Goal: Task Accomplishment & Management: Use online tool/utility

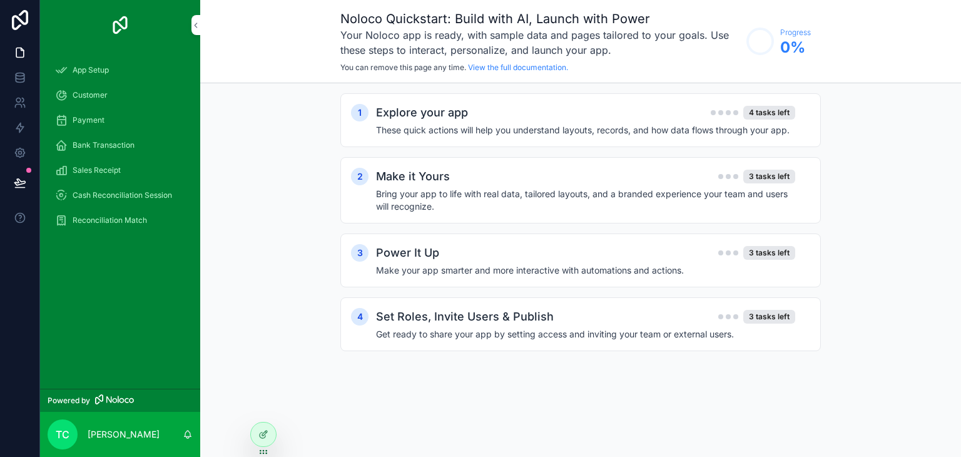
click at [578, 113] on div "Explore your app 4 tasks left" at bounding box center [585, 113] width 419 height 18
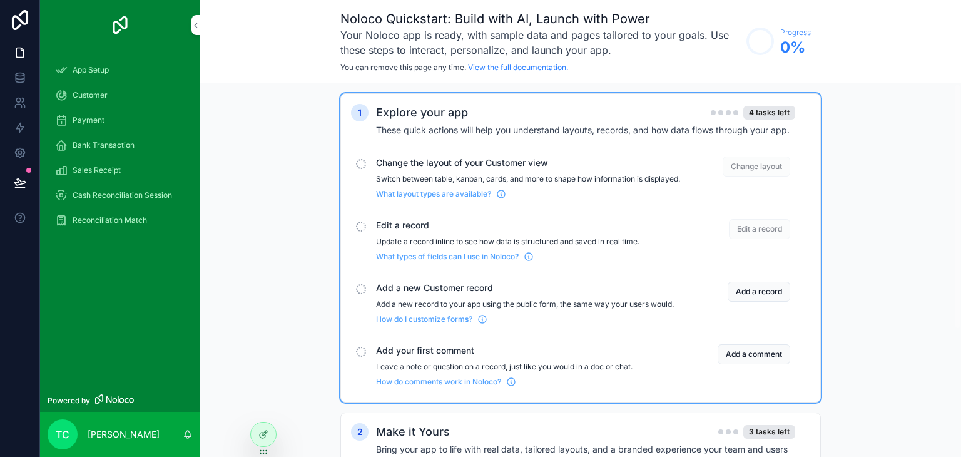
click at [750, 161] on span "Change layout" at bounding box center [757, 166] width 68 height 20
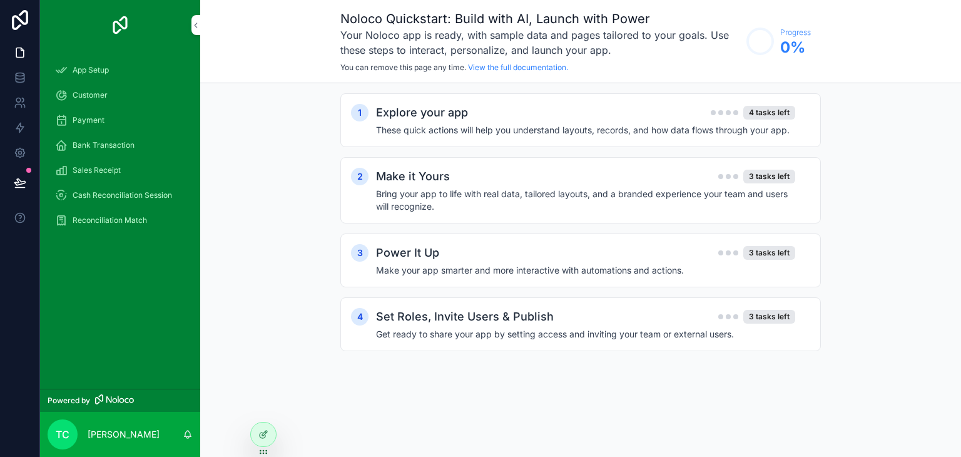
click at [717, 124] on h4 "These quick actions will help you understand layouts, records, and how data flo…" at bounding box center [585, 130] width 419 height 13
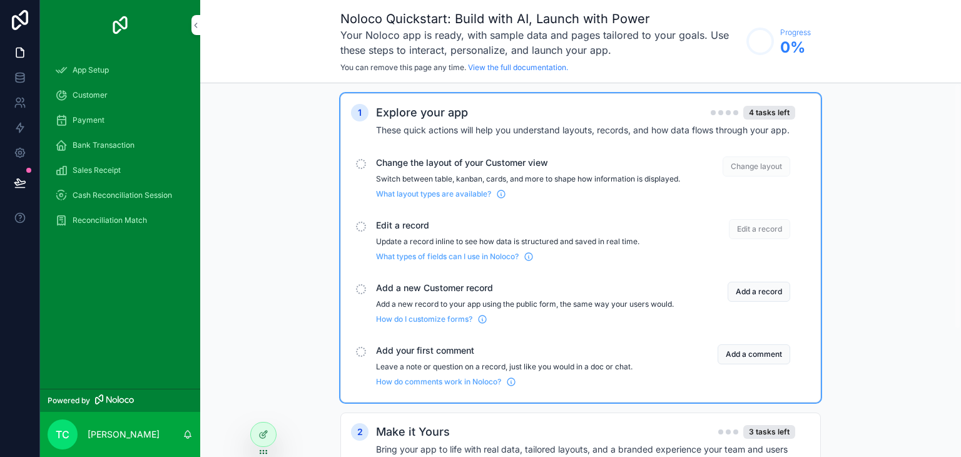
click at [457, 162] on span "Change the layout of your Customer view" at bounding box center [528, 162] width 304 height 13
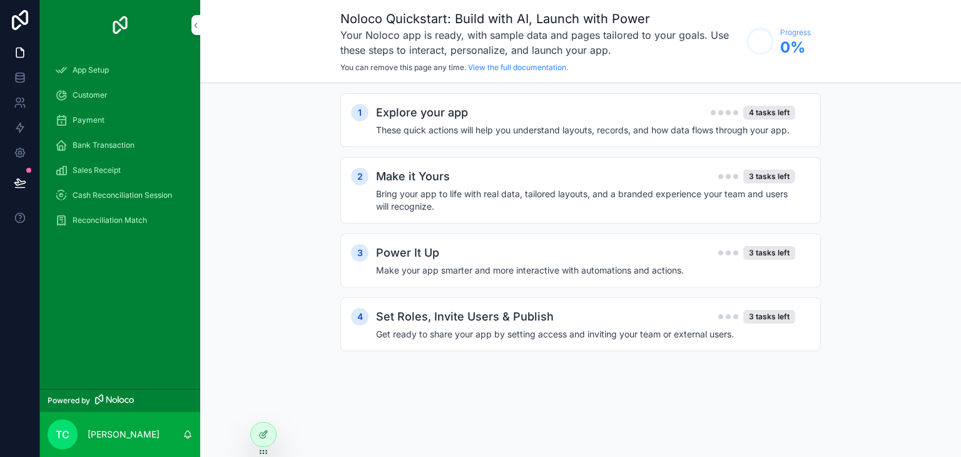
click at [455, 128] on h4 "These quick actions will help you understand layouts, records, and how data flo…" at bounding box center [585, 130] width 419 height 13
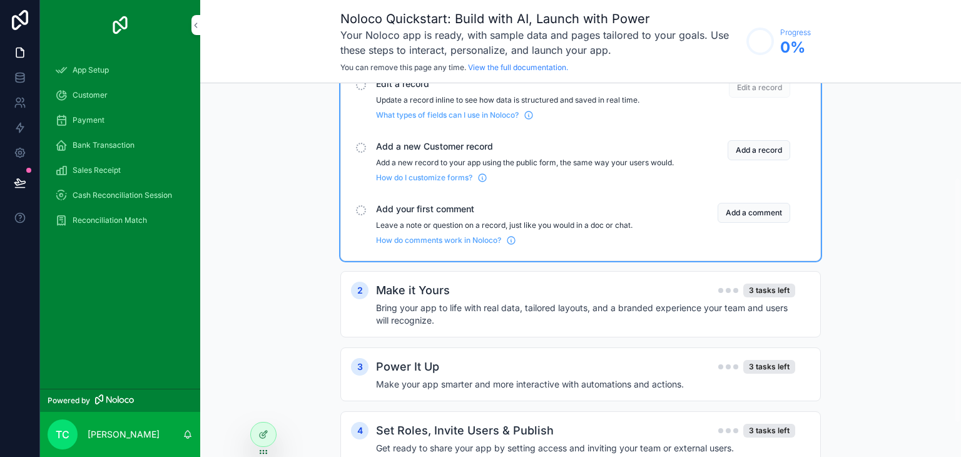
scroll to position [143, 0]
click at [502, 287] on div "2 Make it Yours 3 tasks left Bring your app to life with real data, tailored la…" at bounding box center [580, 303] width 481 height 66
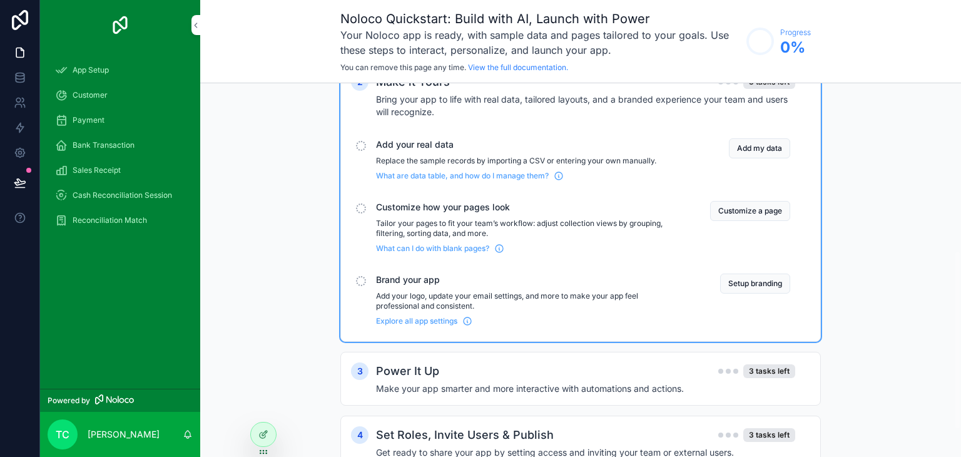
scroll to position [406, 0]
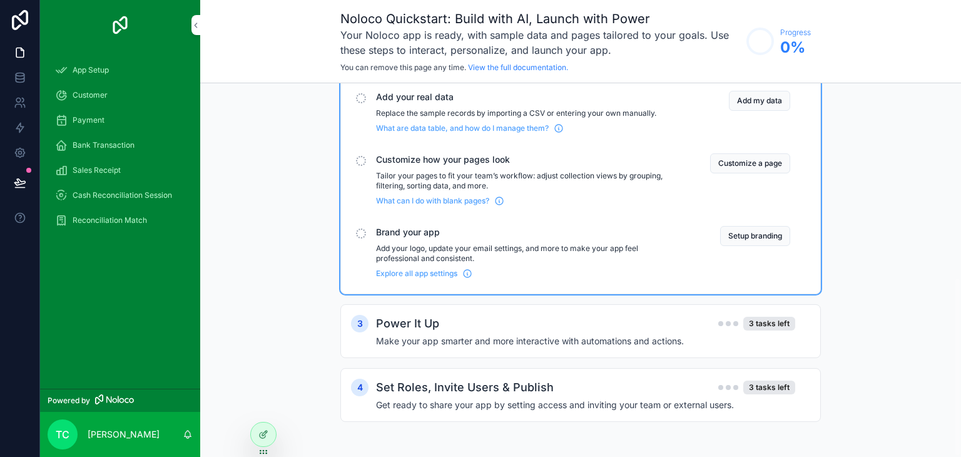
click at [486, 323] on div "Power It Up 3 tasks left" at bounding box center [585, 324] width 419 height 18
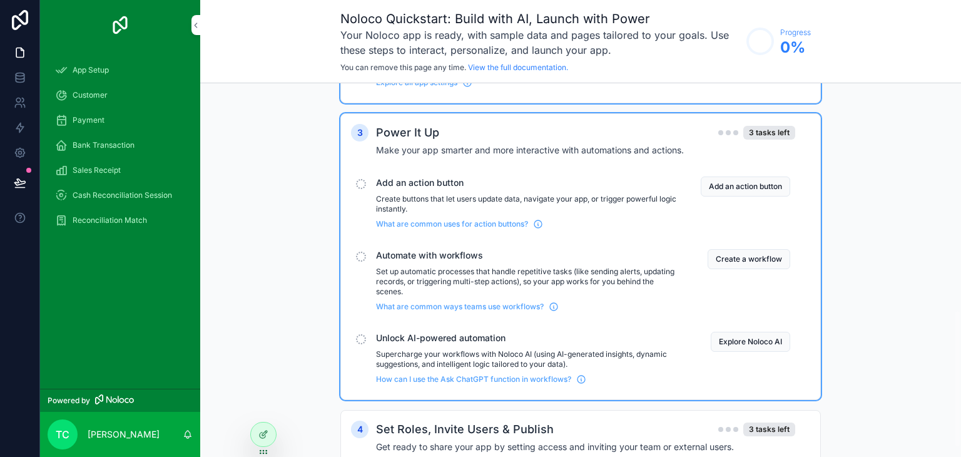
scroll to position [639, 0]
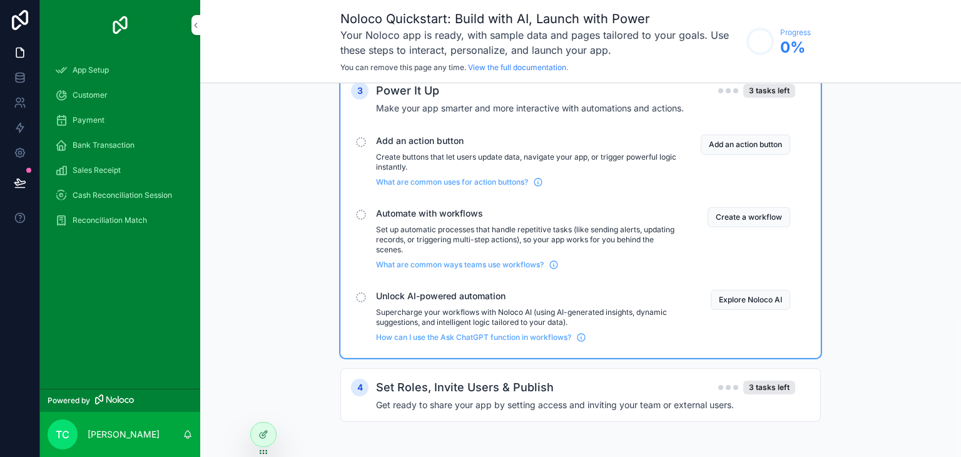
click at [96, 72] on span "App Setup" at bounding box center [91, 70] width 36 height 10
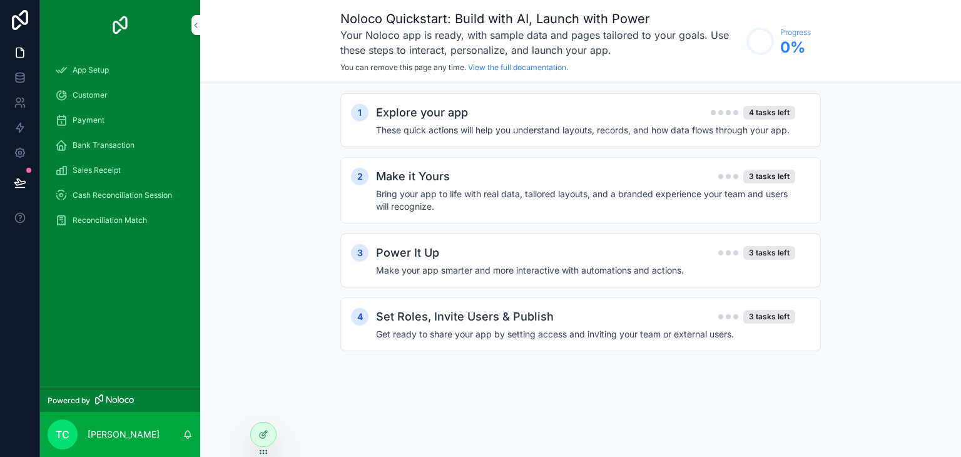
click at [89, 92] on span "Customer" at bounding box center [90, 95] width 35 height 10
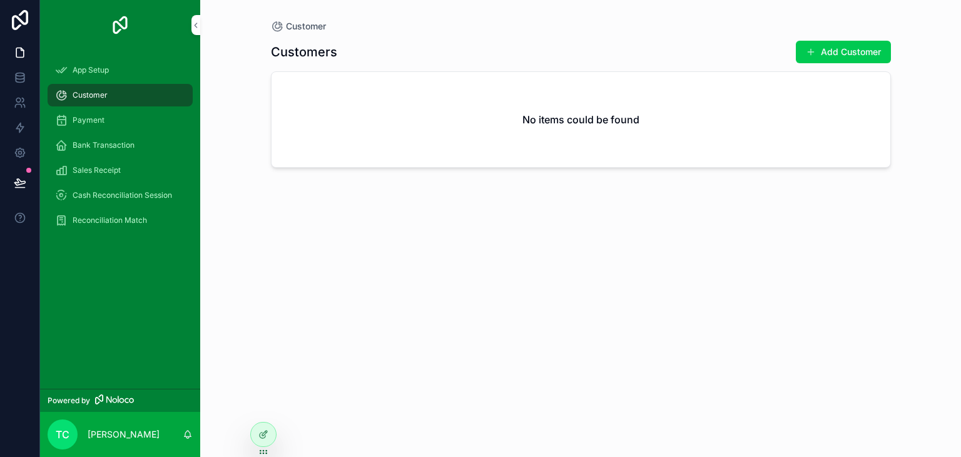
click at [86, 121] on span "Payment" at bounding box center [89, 120] width 32 height 10
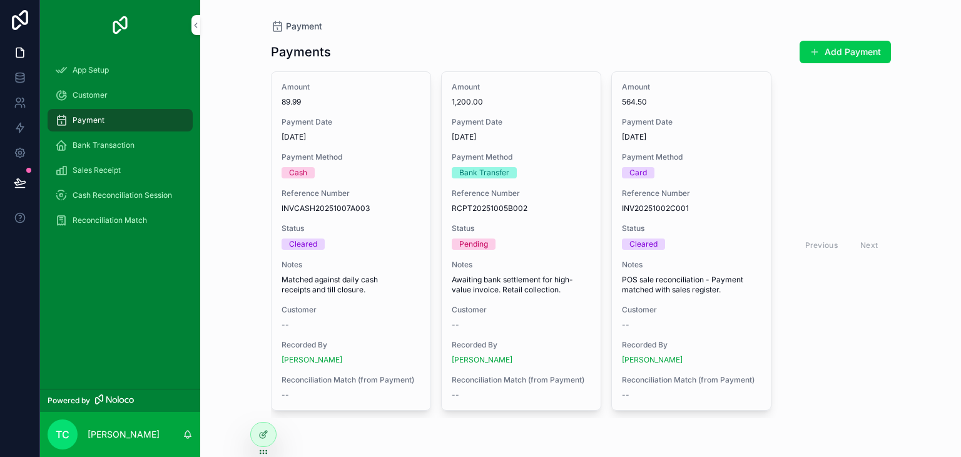
click at [731, 211] on span "INV20251002C001" at bounding box center [691, 208] width 139 height 10
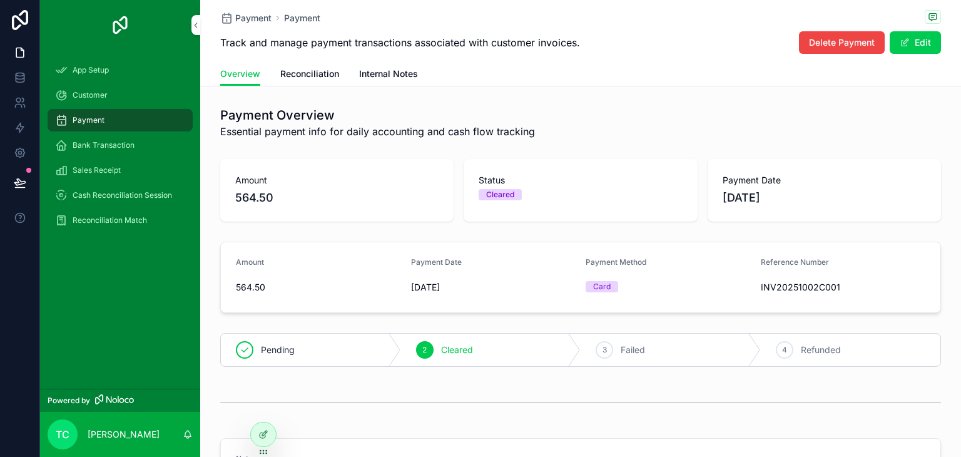
scroll to position [149, 0]
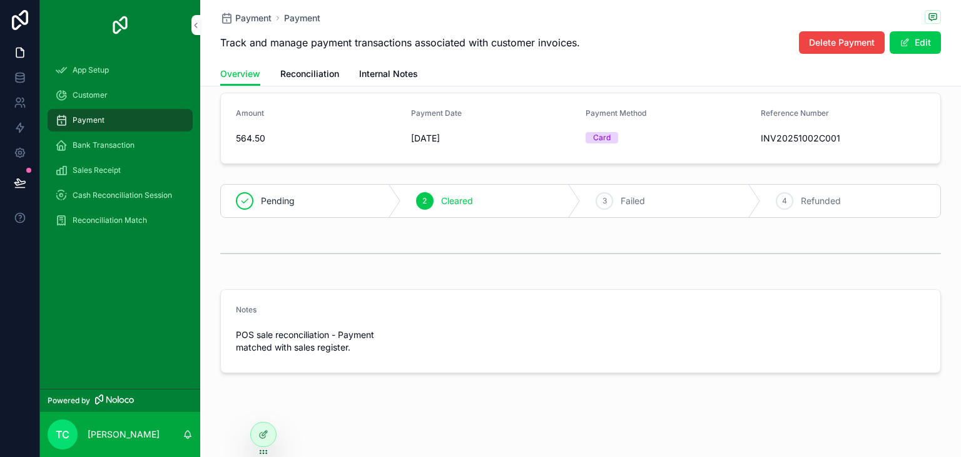
click at [76, 147] on span "Bank Transaction" at bounding box center [104, 145] width 62 height 10
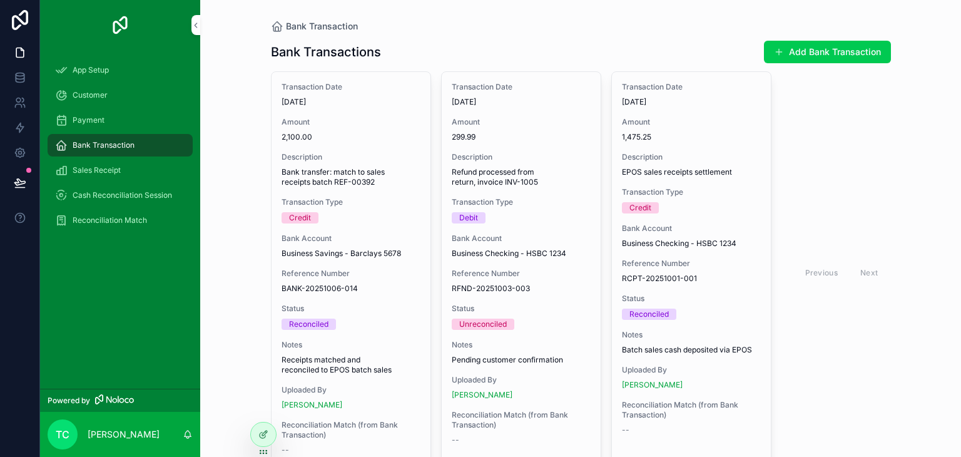
click at [83, 171] on span "Sales Receipt" at bounding box center [97, 170] width 48 height 10
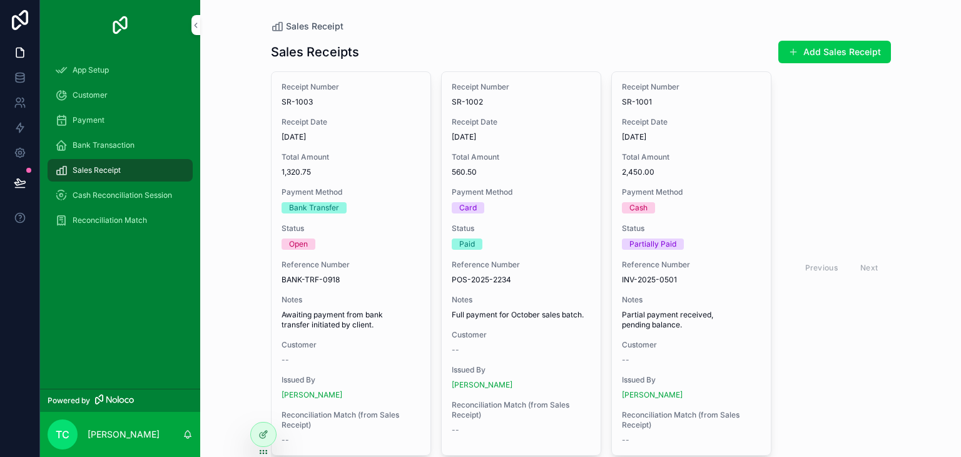
click at [88, 196] on span "Cash Reconciliation Session" at bounding box center [122, 195] width 99 height 10
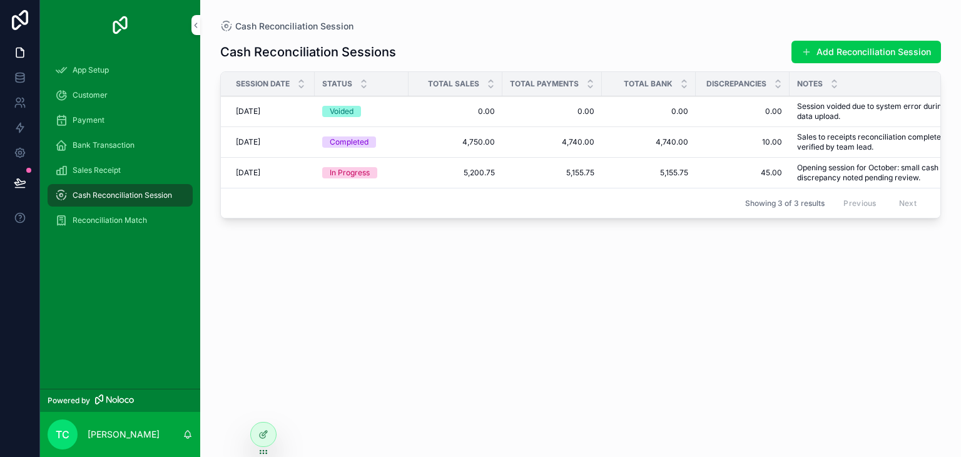
click at [863, 49] on button "Add Reconciliation Session" at bounding box center [867, 52] width 150 height 23
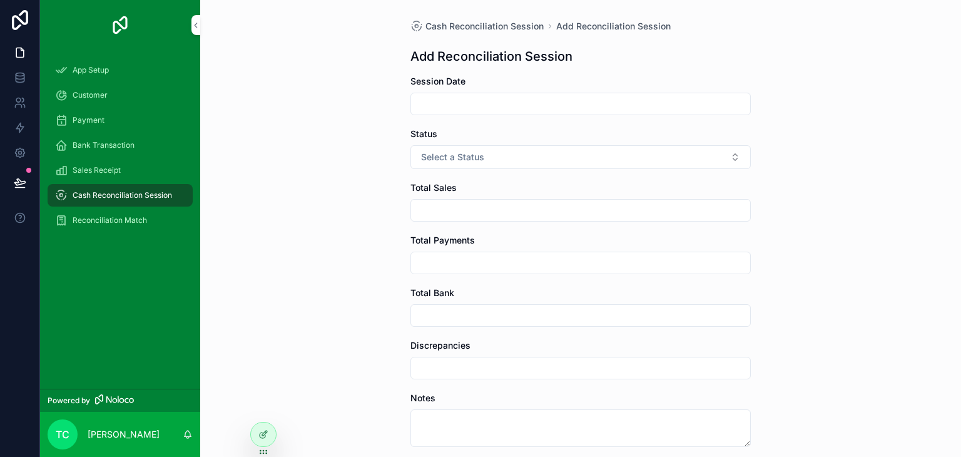
click at [467, 152] on span "Select a Status" at bounding box center [452, 157] width 63 height 13
click at [394, 215] on div "Cash Reconciliation Session Add Reconciliation Session Add Reconciliation Sessi…" at bounding box center [580, 228] width 761 height 457
click at [126, 221] on span "Reconciliation Match" at bounding box center [110, 220] width 74 height 10
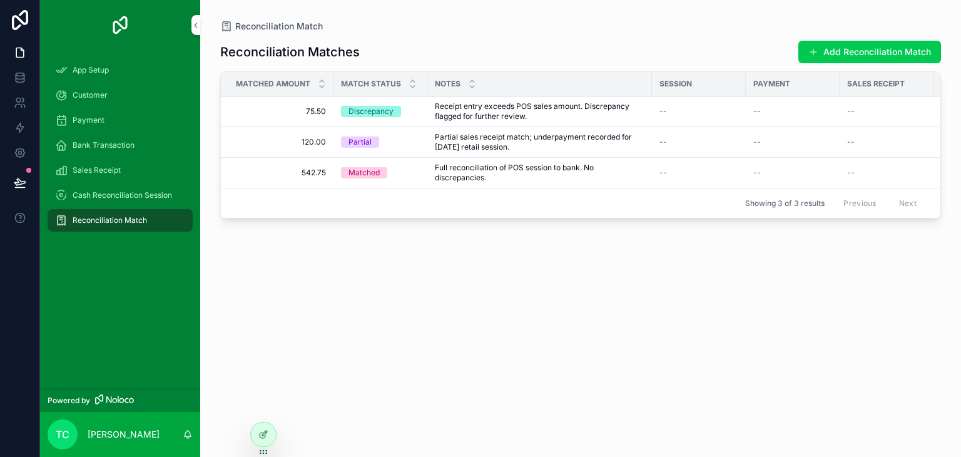
click at [834, 53] on button "Add Reconciliation Match" at bounding box center [869, 52] width 143 height 23
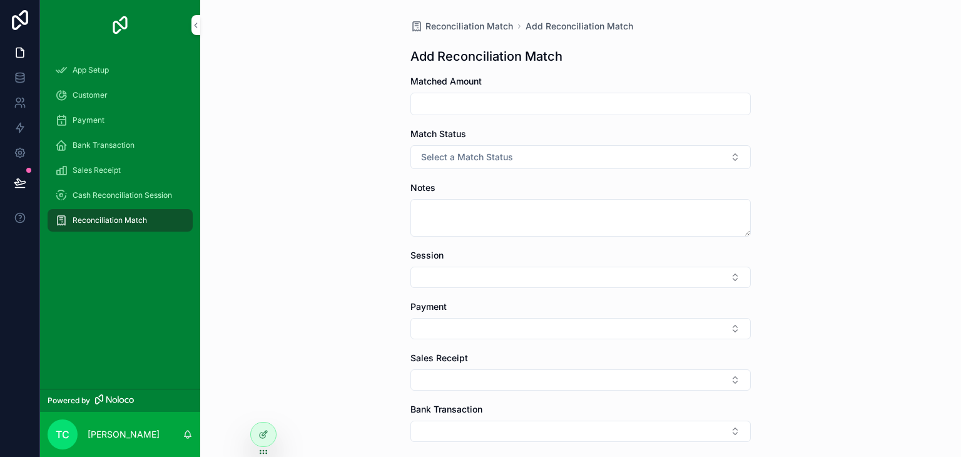
click at [492, 165] on button "Select a Match Status" at bounding box center [580, 157] width 340 height 24
click at [384, 245] on div "Reconciliation Match Add Reconciliation Match Add Reconciliation Match Matched …" at bounding box center [580, 228] width 761 height 457
click at [427, 273] on button "Select Button" at bounding box center [580, 277] width 340 height 21
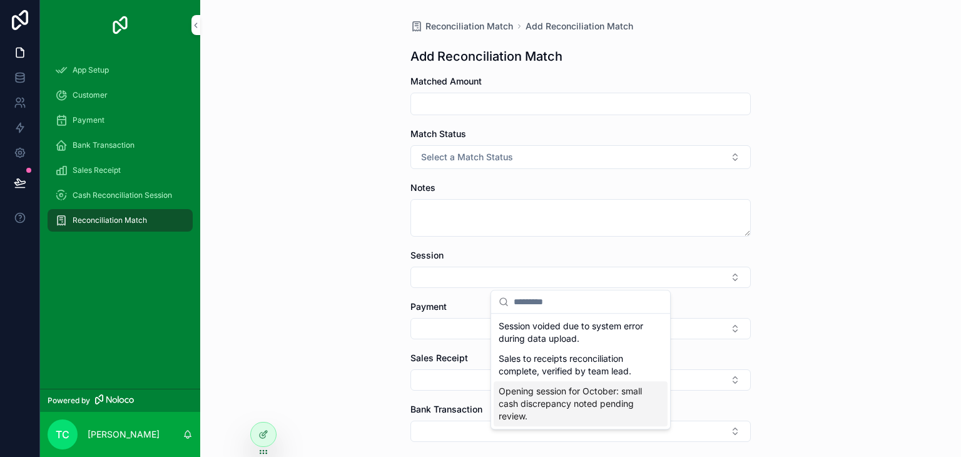
click at [576, 399] on span "Opening session for October: small cash discrepancy noted pending review." at bounding box center [573, 404] width 149 height 38
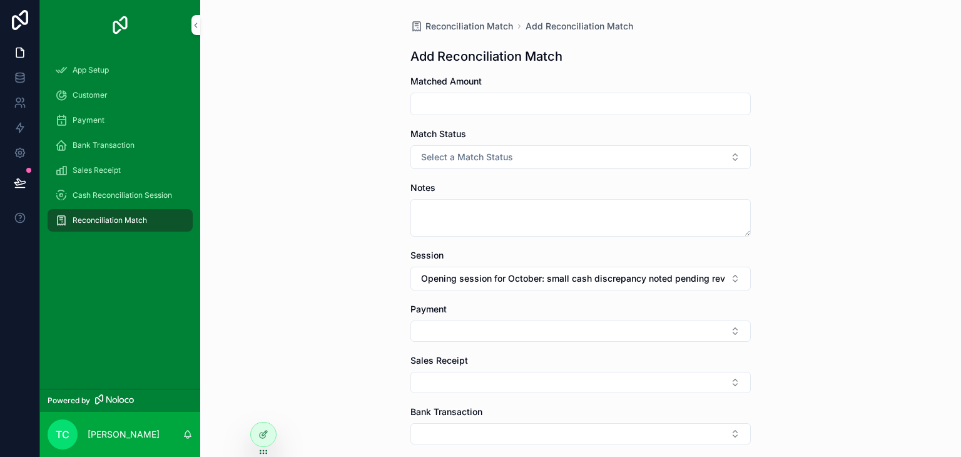
click at [436, 324] on button "Select Button" at bounding box center [580, 330] width 340 height 21
click at [537, 379] on span "INVCASH20251007A003" at bounding box center [551, 380] width 104 height 13
click at [509, 380] on button "Select Button" at bounding box center [580, 384] width 340 height 21
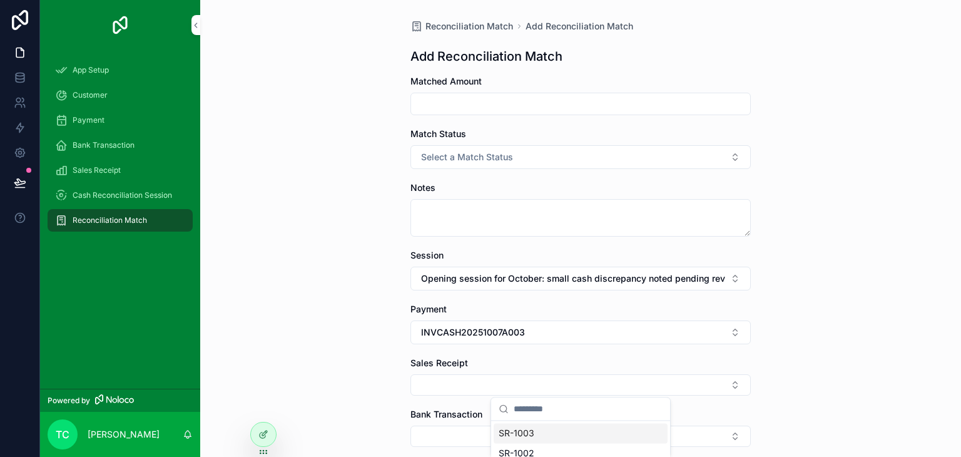
click at [522, 440] on div "SR-1003" at bounding box center [581, 433] width 174 height 20
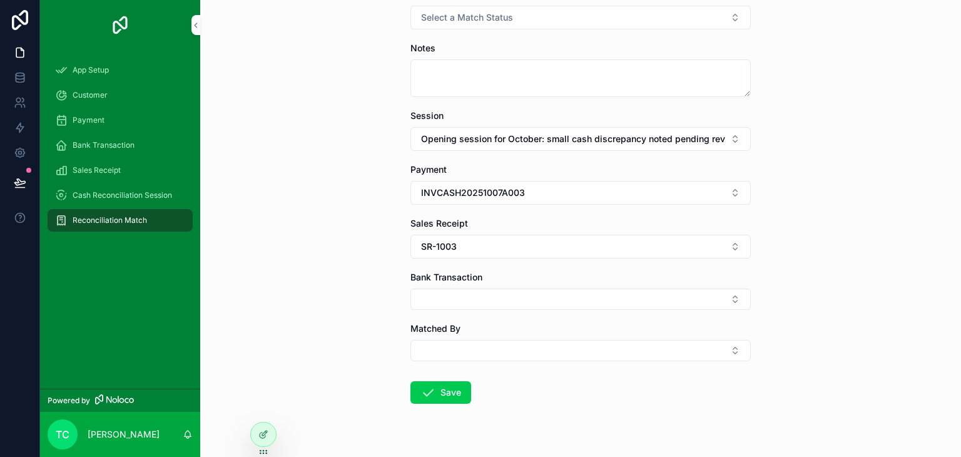
scroll to position [140, 0]
click at [422, 303] on button "Select Button" at bounding box center [580, 298] width 340 height 21
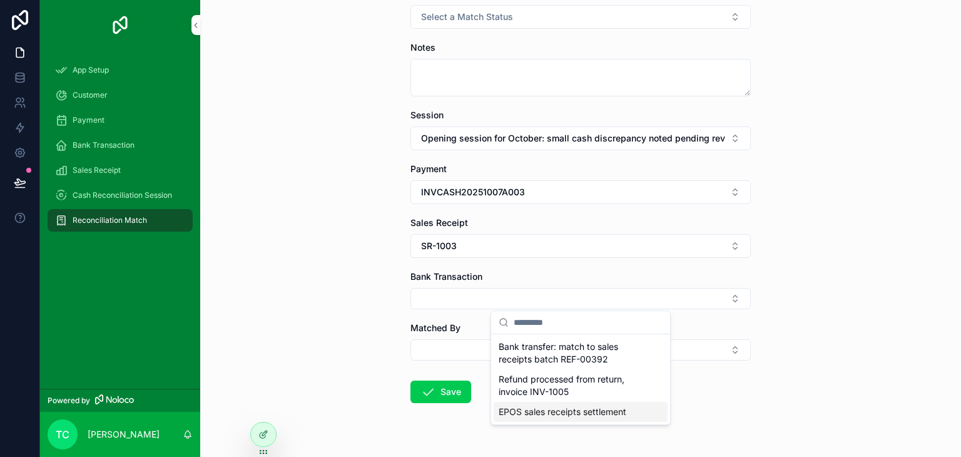
click at [546, 402] on div "EPOS sales receipts settlement" at bounding box center [581, 412] width 174 height 20
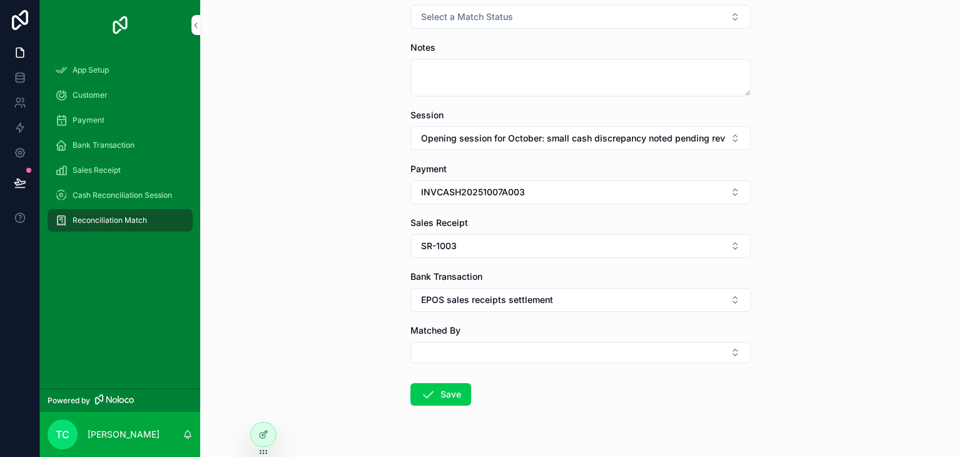
click at [431, 347] on button "Select Button" at bounding box center [580, 352] width 340 height 21
click at [520, 410] on span "[PERSON_NAME][EMAIL_ADDRESS][DOMAIN_NAME]" at bounding box center [573, 413] width 149 height 13
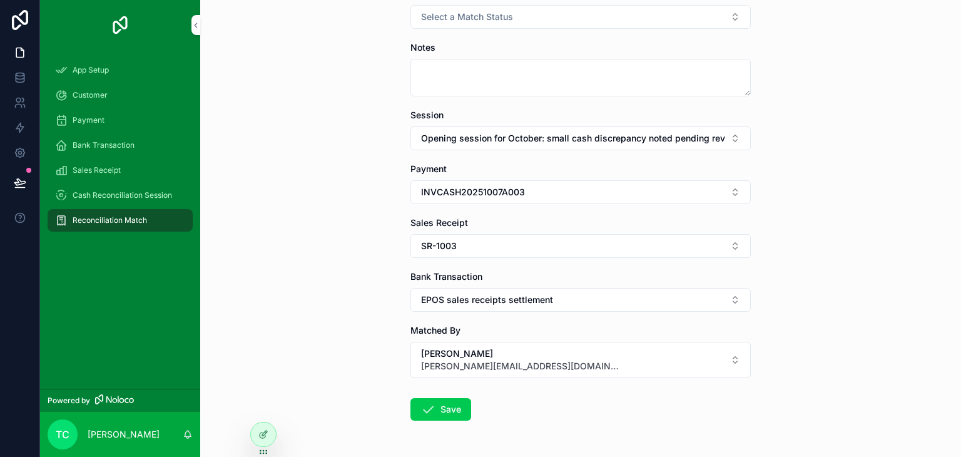
click at [456, 404] on button "Save" at bounding box center [440, 409] width 61 height 23
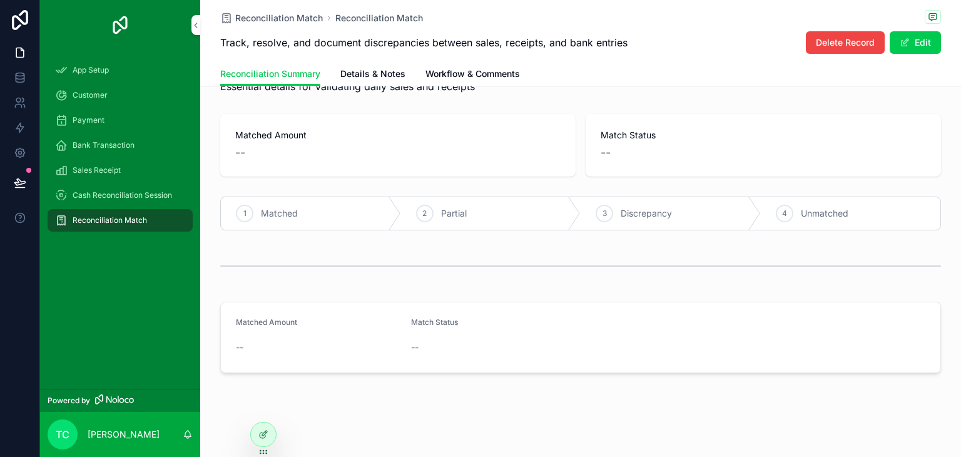
scroll to position [45, 0]
click at [367, 216] on div "1 Matched" at bounding box center [311, 213] width 180 height 33
click at [522, 216] on div "2 Partial" at bounding box center [491, 213] width 180 height 33
click at [671, 219] on span "Discrepancy" at bounding box center [646, 213] width 51 height 13
click at [844, 218] on span "Unmatched" at bounding box center [825, 213] width 48 height 13
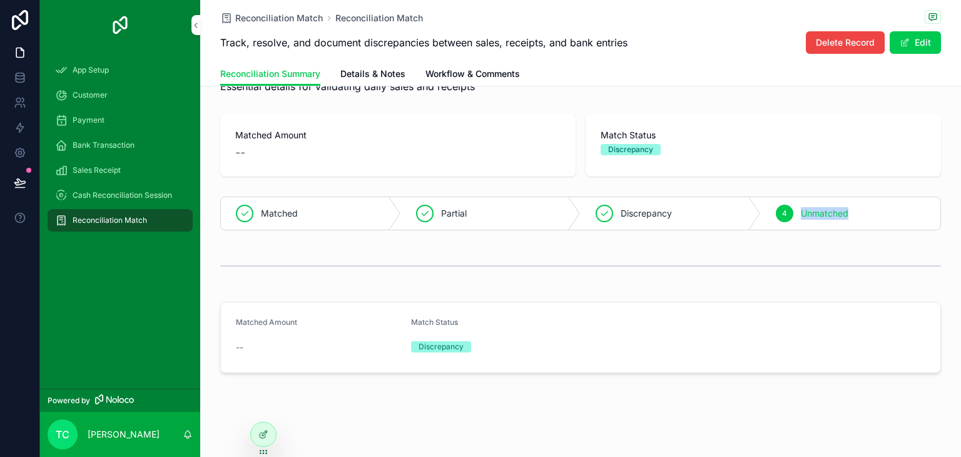
click at [844, 218] on span "Unmatched" at bounding box center [825, 213] width 48 height 13
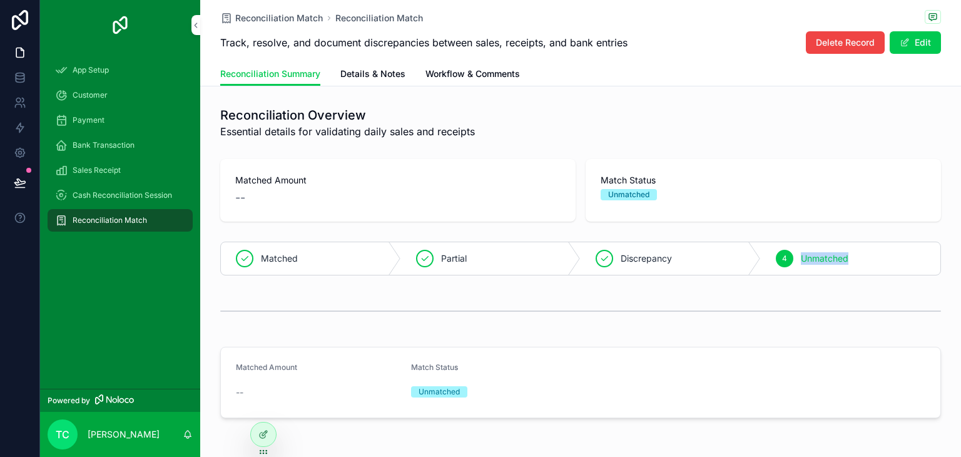
click at [391, 68] on span "Details & Notes" at bounding box center [372, 74] width 65 height 13
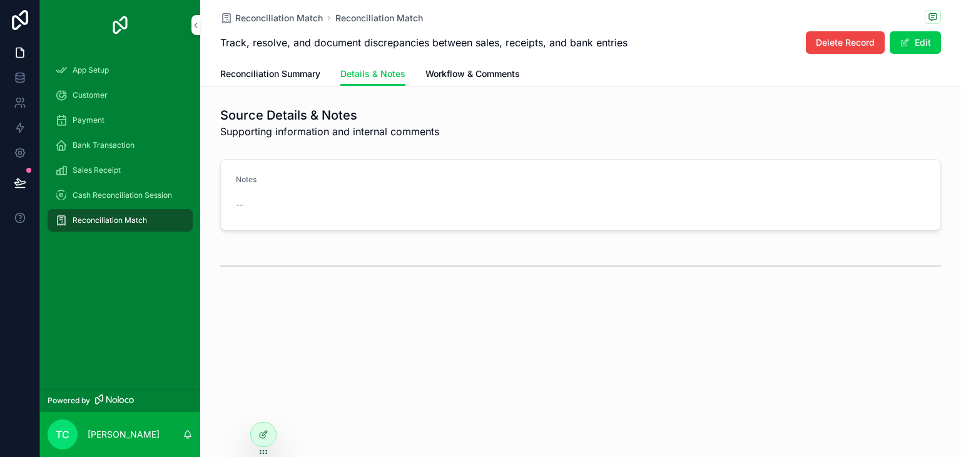
click at [440, 74] on span "Workflow & Comments" at bounding box center [472, 74] width 94 height 13
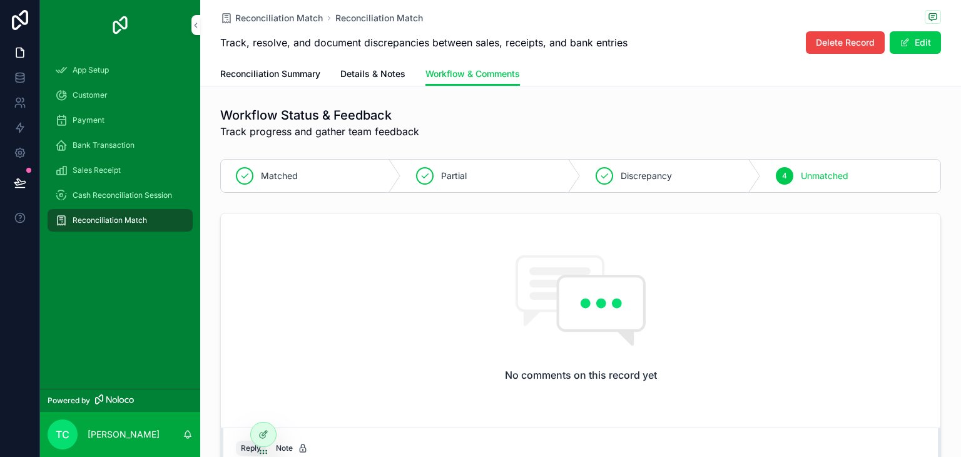
click at [899, 45] on button "Edit" at bounding box center [915, 42] width 51 height 23
click at [96, 193] on span "Cash Reconciliation Session" at bounding box center [122, 195] width 99 height 10
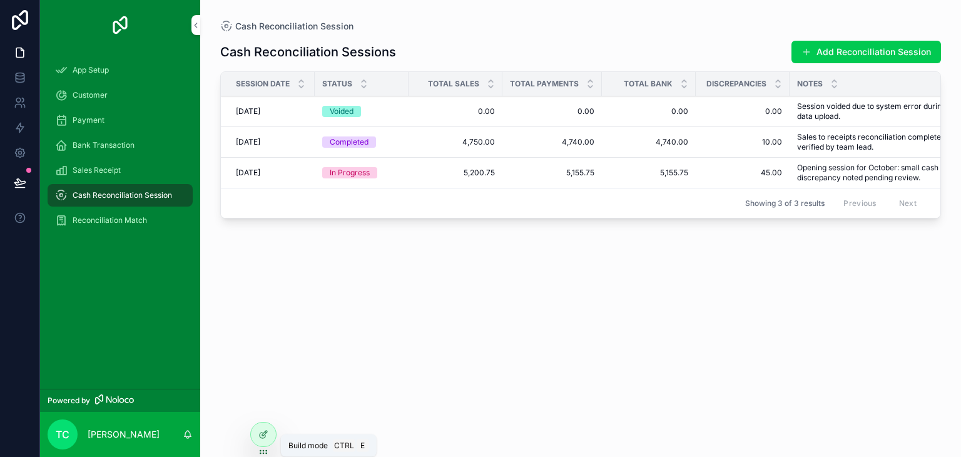
click at [271, 432] on div at bounding box center [263, 434] width 25 height 24
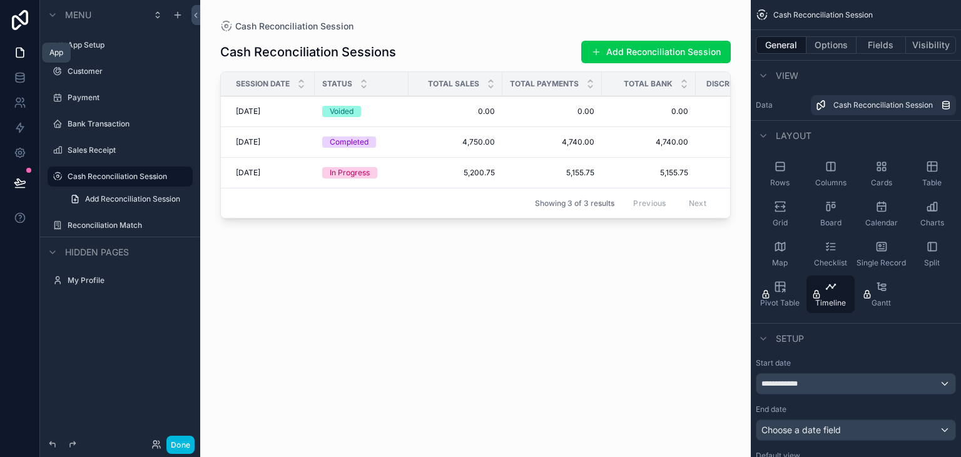
click at [19, 58] on icon at bounding box center [20, 52] width 13 height 13
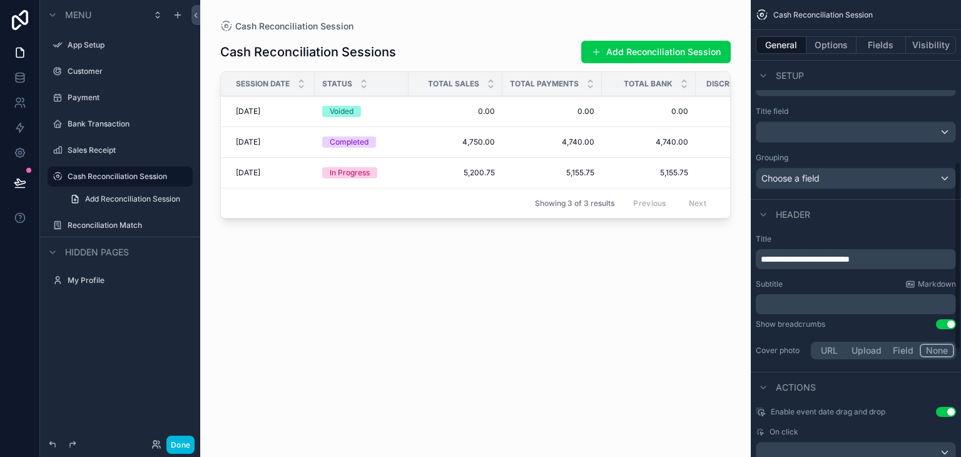
scroll to position [648, 0]
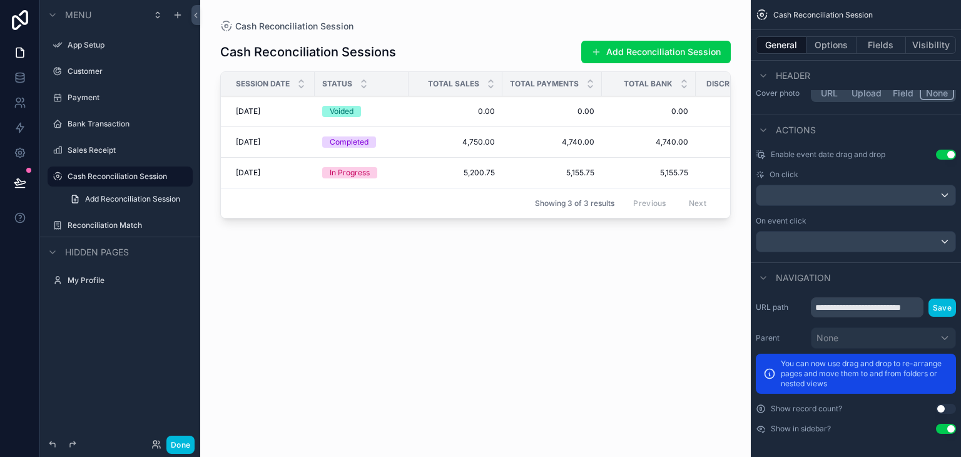
click at [529, 326] on div "scrollable content" at bounding box center [475, 221] width 551 height 442
click at [162, 14] on icon "scrollable content" at bounding box center [158, 15] width 10 height 10
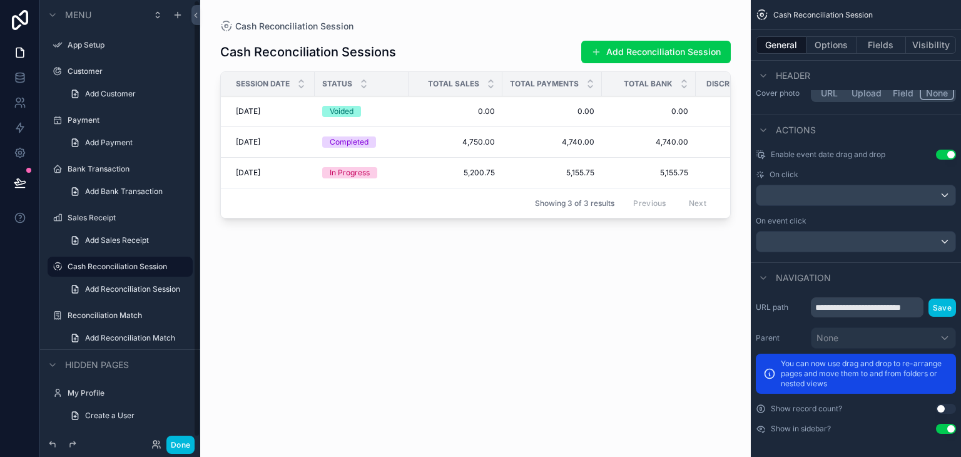
click at [78, 41] on label "App Setup" at bounding box center [127, 45] width 118 height 10
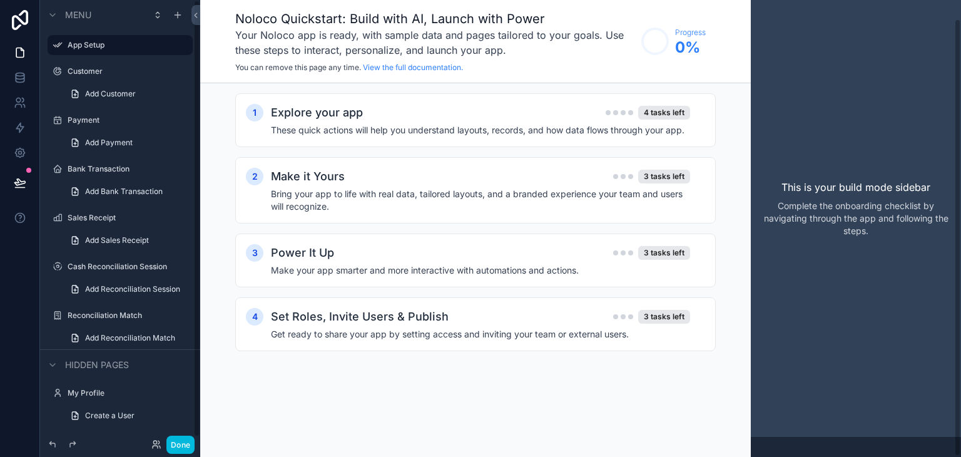
scroll to position [20, 0]
click at [0, 0] on icon "scrollable content" at bounding box center [0, 0] width 0 height 0
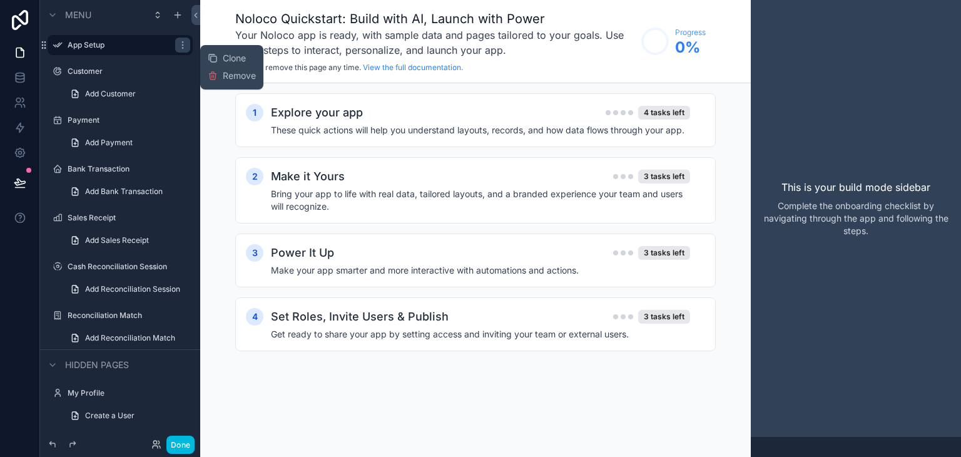
click at [666, 405] on div "Noloco Quickstart: Build with AI, Launch with Power Your Noloco app is ready, w…" at bounding box center [475, 228] width 551 height 457
click at [426, 124] on h4 "These quick actions will help you understand layouts, records, and how data flo…" at bounding box center [480, 130] width 419 height 13
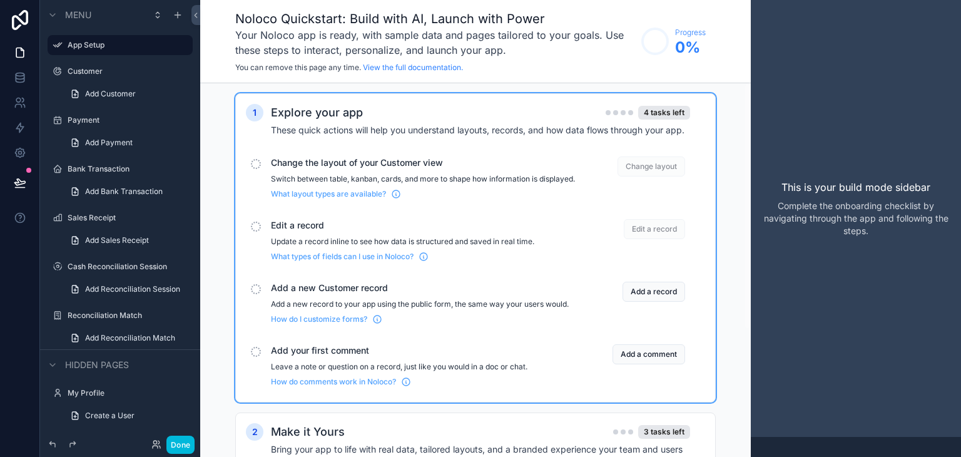
click at [257, 166] on div "scrollable content" at bounding box center [256, 164] width 10 height 10
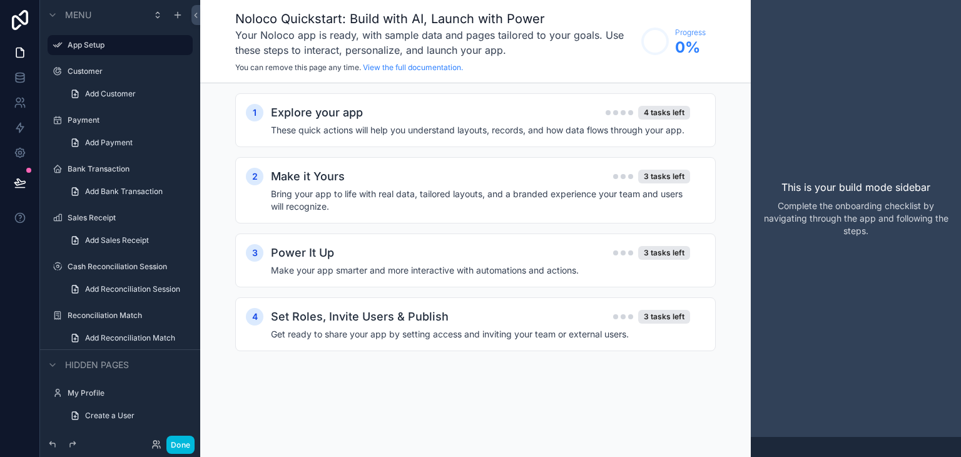
click at [257, 166] on div "2 Make it Yours 3 tasks left Bring your app to life with real data, tailored la…" at bounding box center [475, 190] width 481 height 66
